Goal: Information Seeking & Learning: Learn about a topic

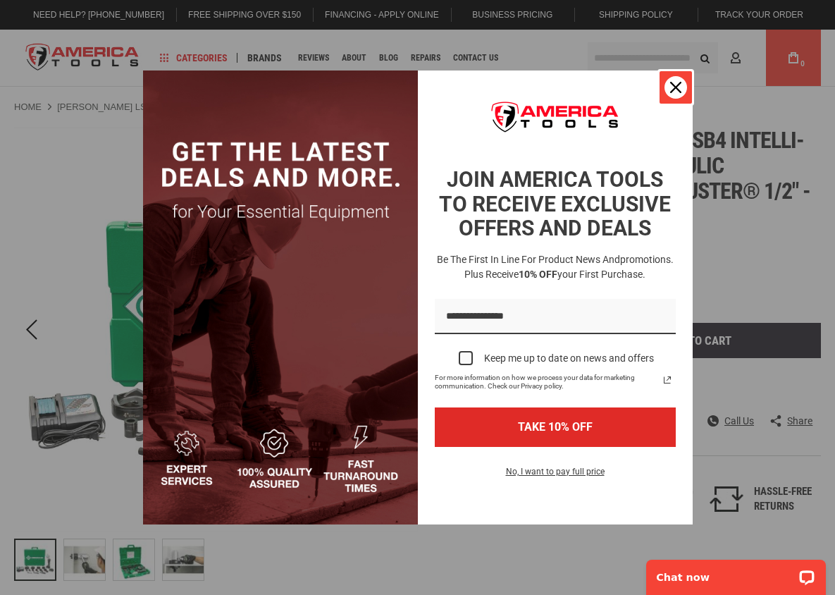
click at [678, 86] on icon "close icon" at bounding box center [675, 87] width 11 height 11
